Goal: Information Seeking & Learning: Learn about a topic

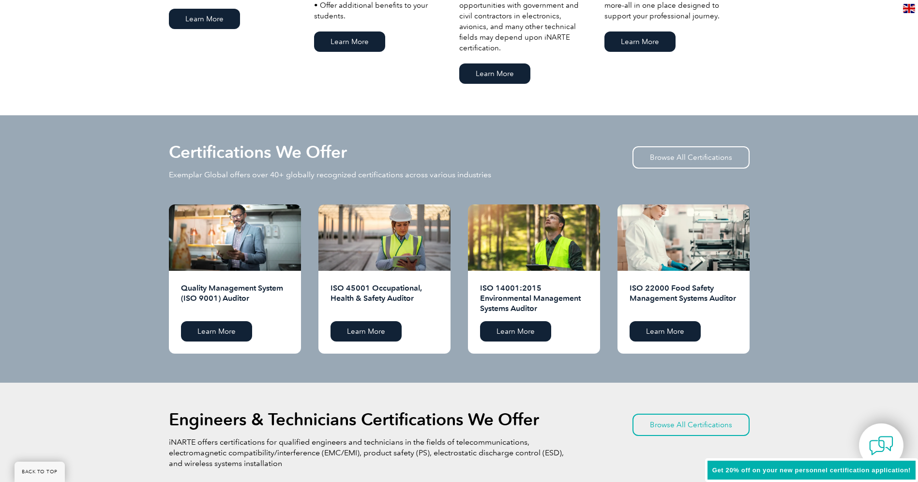
scroll to position [888, 0]
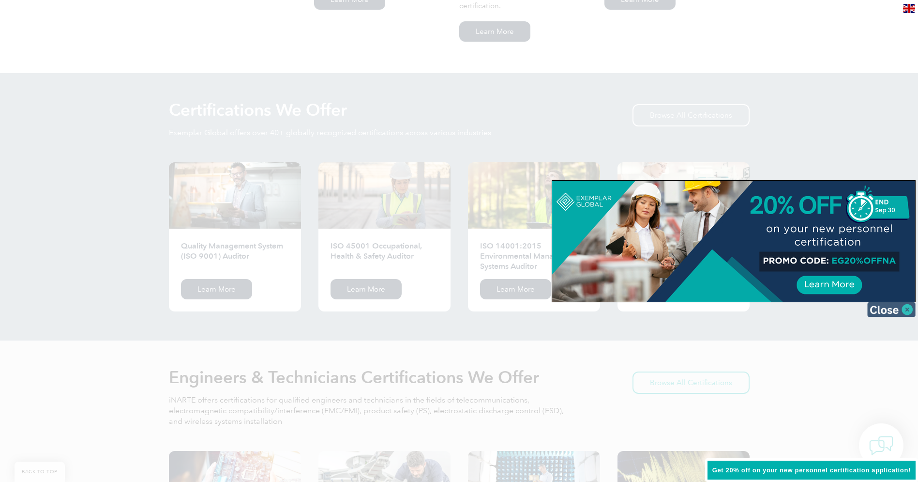
click at [892, 311] on img at bounding box center [892, 309] width 48 height 15
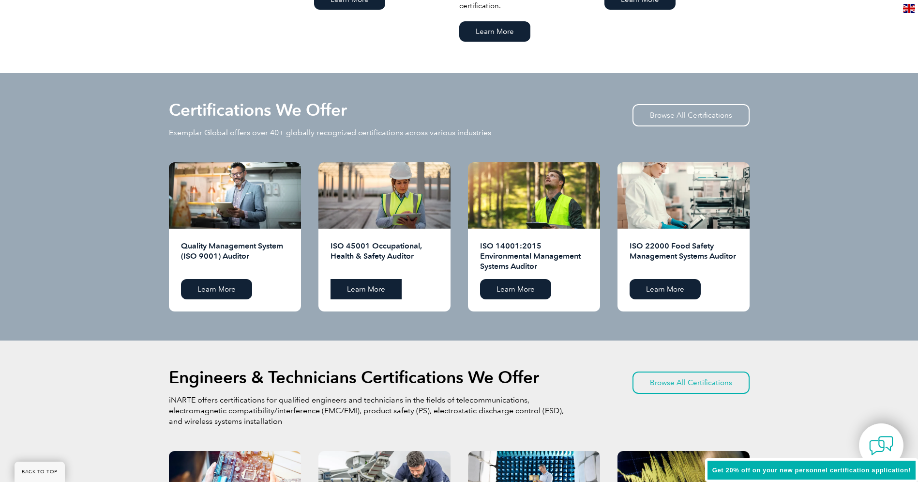
click at [365, 289] on link "Learn More" at bounding box center [366, 289] width 71 height 20
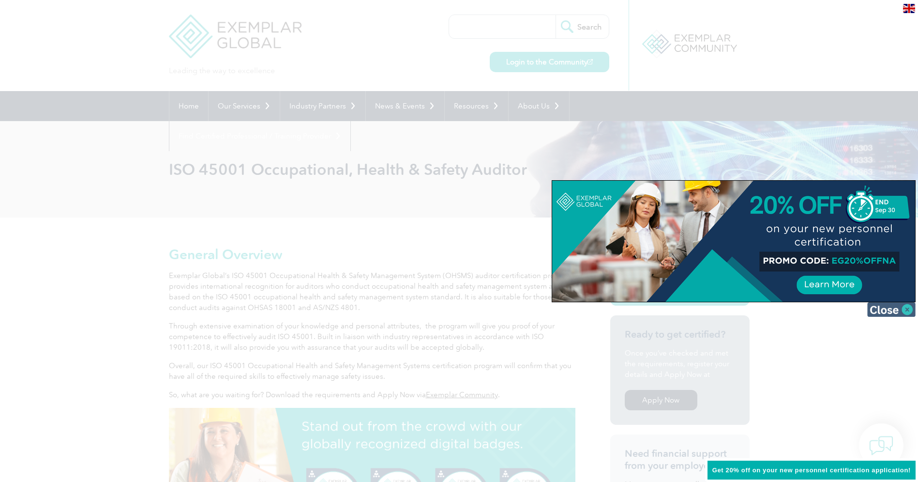
click at [887, 310] on img at bounding box center [892, 309] width 48 height 15
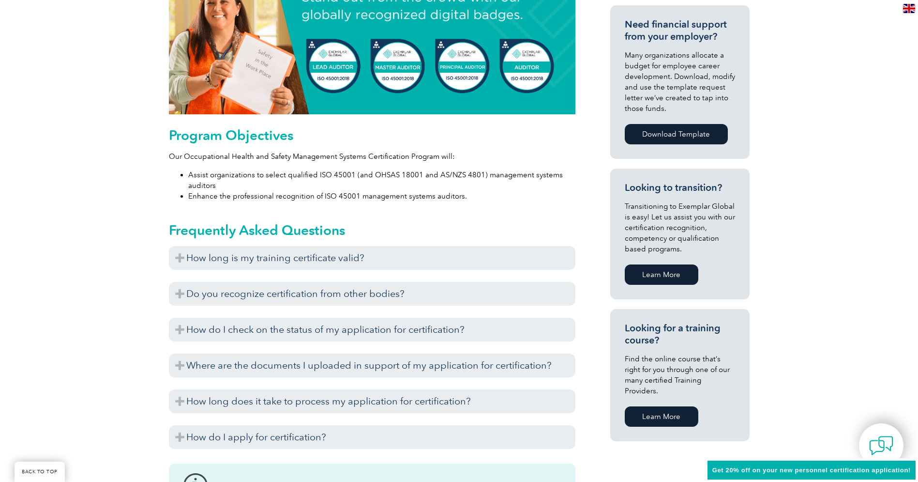
scroll to position [424, 0]
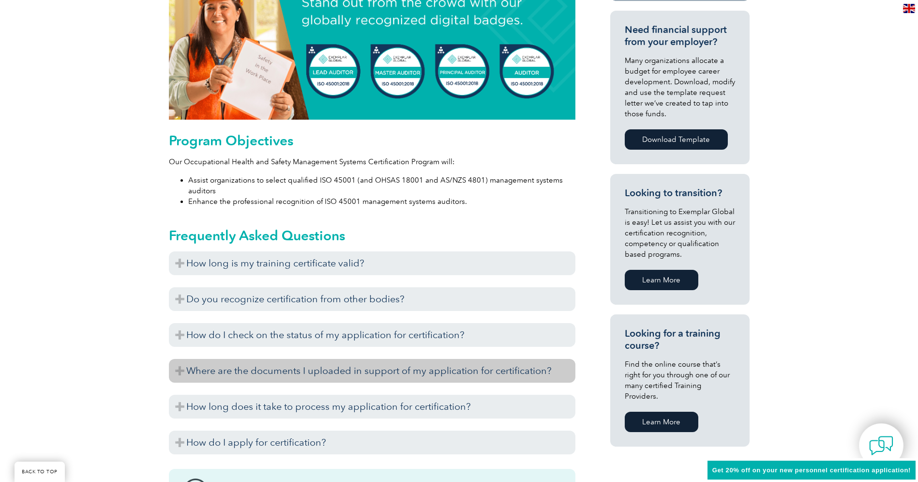
click at [529, 372] on h3 "Where are the documents I uploaded in support of my application for certificati…" at bounding box center [372, 371] width 407 height 24
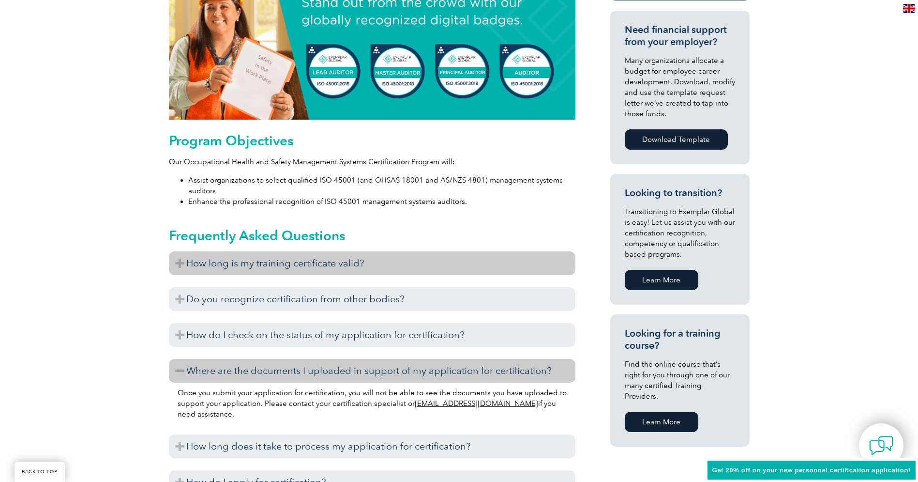
click at [518, 264] on h3 "How long is my training certificate valid?" at bounding box center [372, 263] width 407 height 24
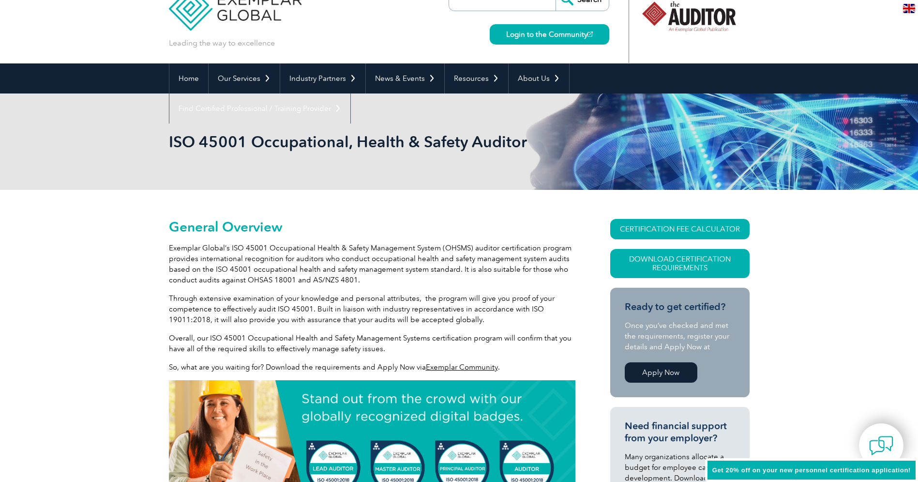
scroll to position [21, 0]
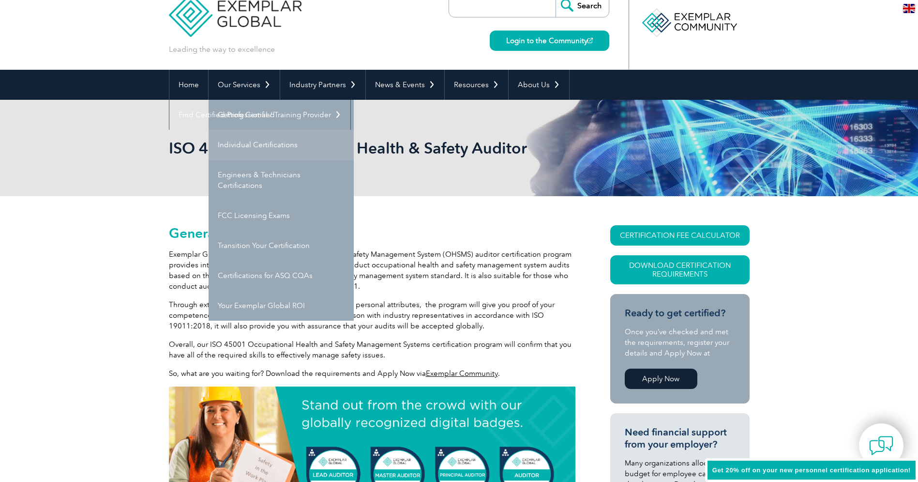
click at [265, 145] on link "Individual Certifications" at bounding box center [281, 145] width 145 height 30
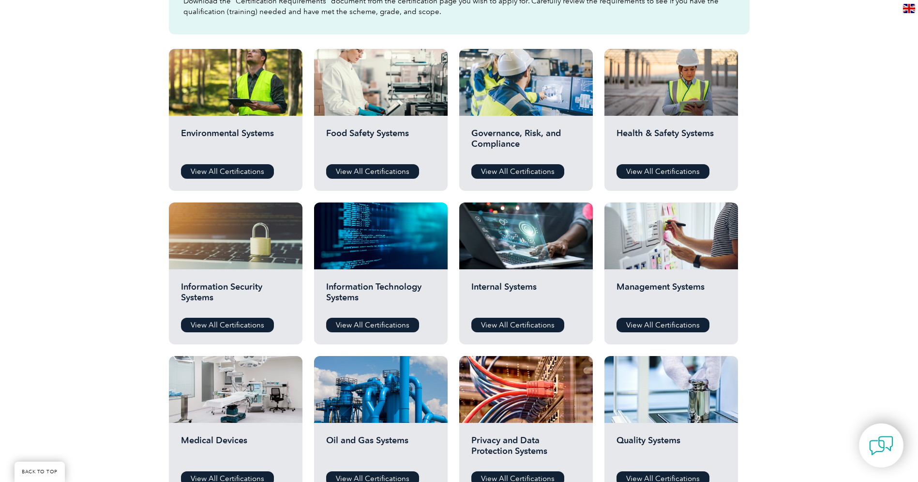
scroll to position [342, 0]
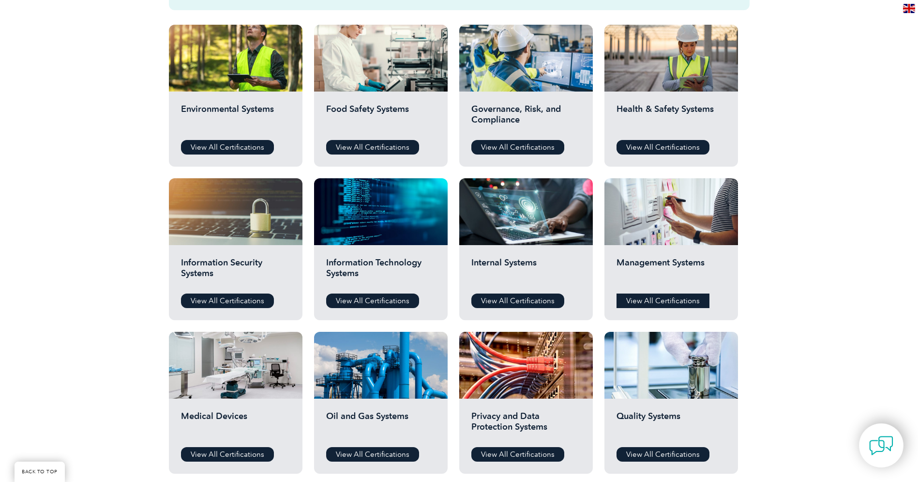
click at [651, 299] on link "View All Certifications" at bounding box center [663, 300] width 93 height 15
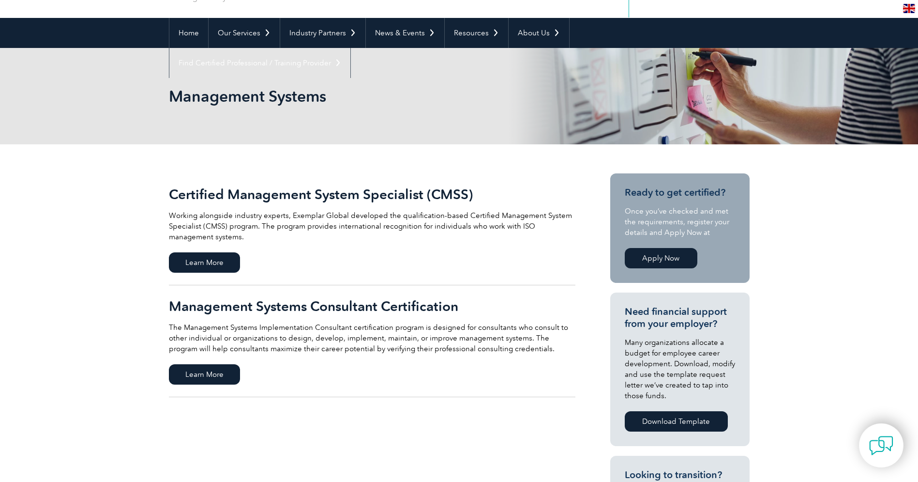
scroll to position [79, 0]
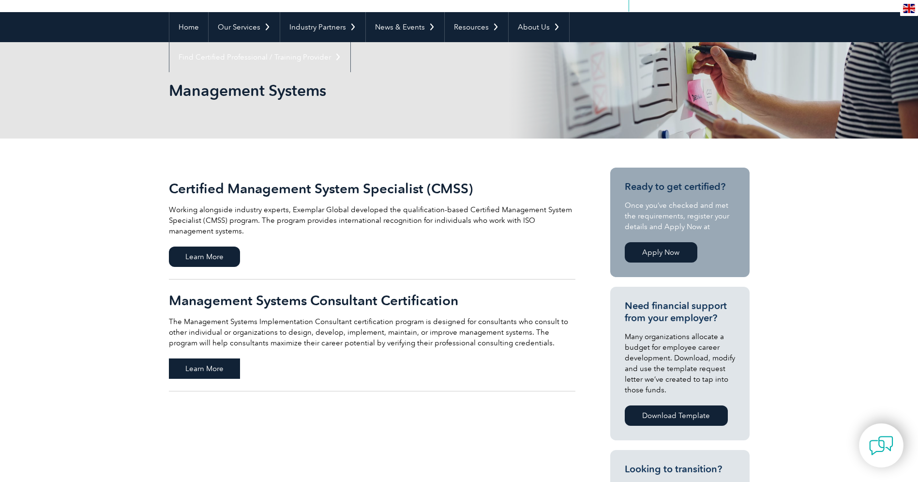
click at [203, 366] on span "Learn More" at bounding box center [204, 368] width 71 height 20
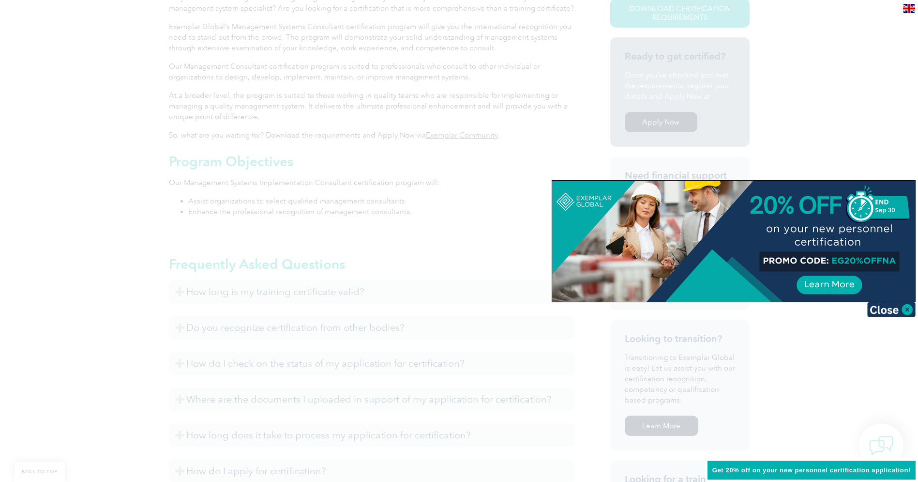
scroll to position [281, 0]
click at [890, 310] on img at bounding box center [892, 309] width 48 height 15
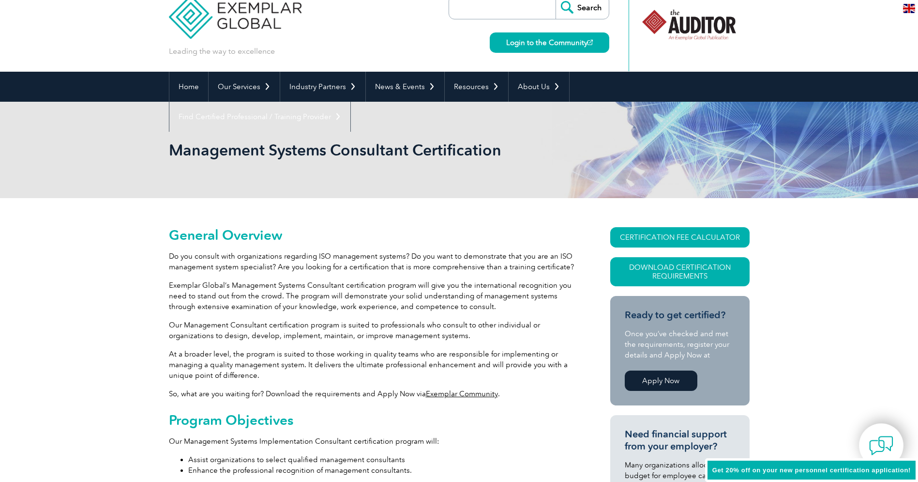
scroll to position [0, 0]
